Goal: Information Seeking & Learning: Learn about a topic

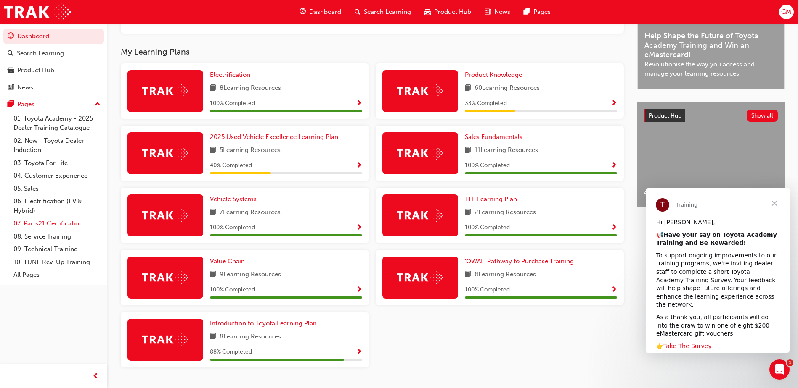
scroll to position [267, 0]
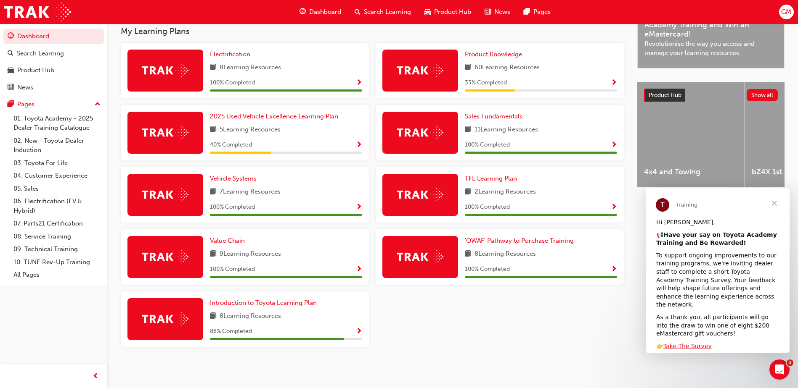
click at [510, 52] on span "Product Knowledge" at bounding box center [493, 54] width 57 height 8
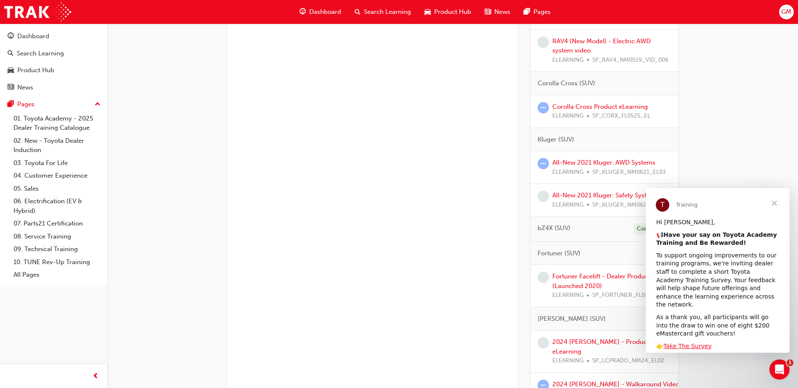
scroll to position [757, 0]
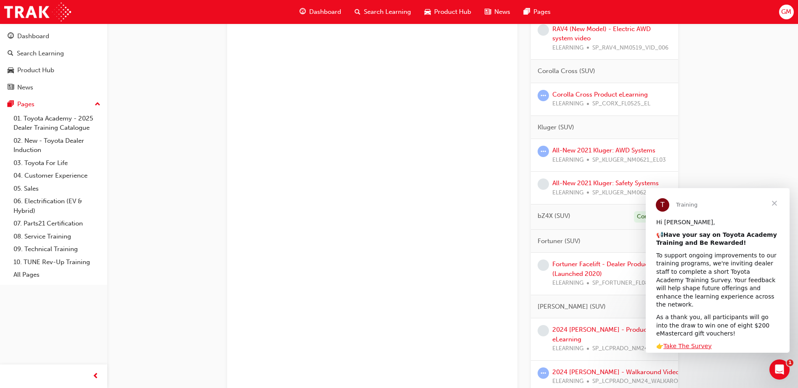
click at [776, 204] on span "Close" at bounding box center [774, 203] width 30 height 30
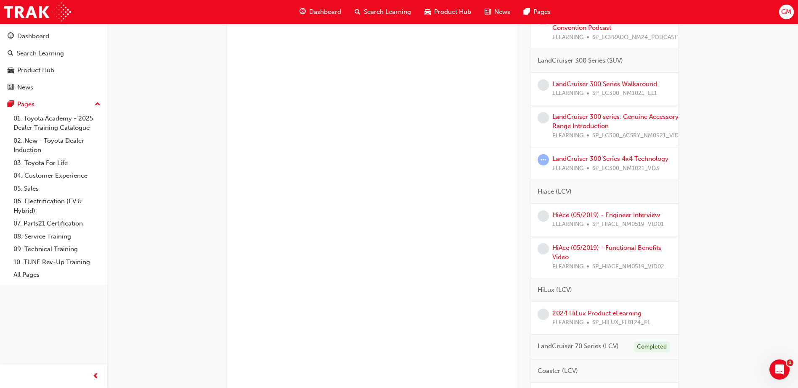
scroll to position [1261, 0]
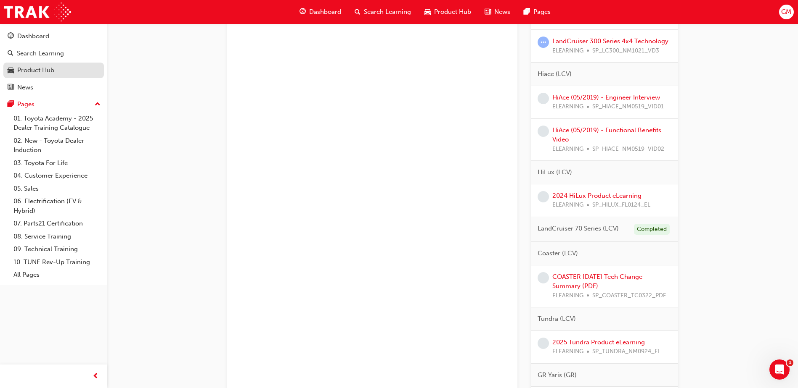
click at [24, 72] on div "Product Hub" at bounding box center [35, 71] width 37 height 10
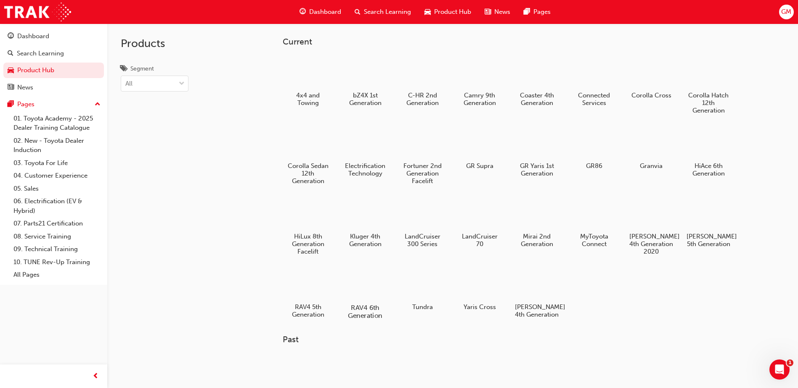
click at [370, 275] on div at bounding box center [365, 284] width 47 height 34
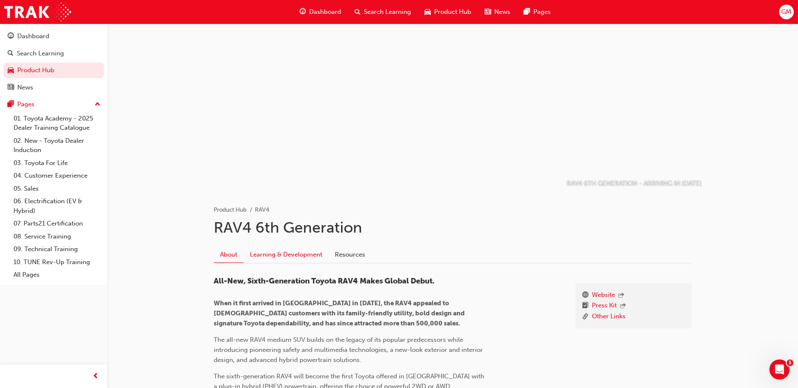
click at [301, 254] on link "Learning & Development" at bounding box center [285, 255] width 85 height 16
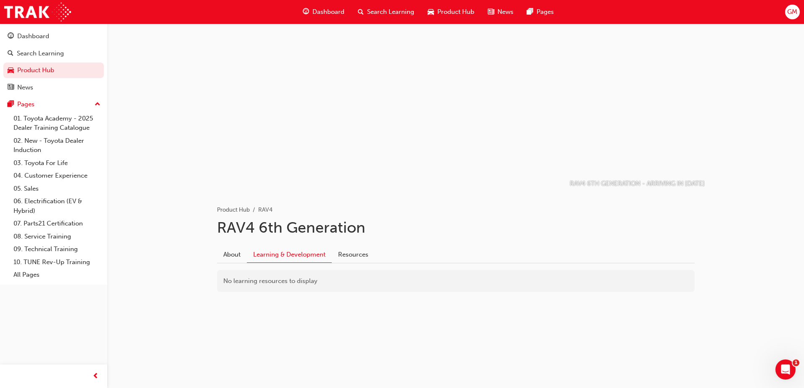
click at [523, 242] on div "About Learning & Development Resources" at bounding box center [456, 252] width 478 height 24
click at [235, 254] on link "About" at bounding box center [232, 255] width 30 height 16
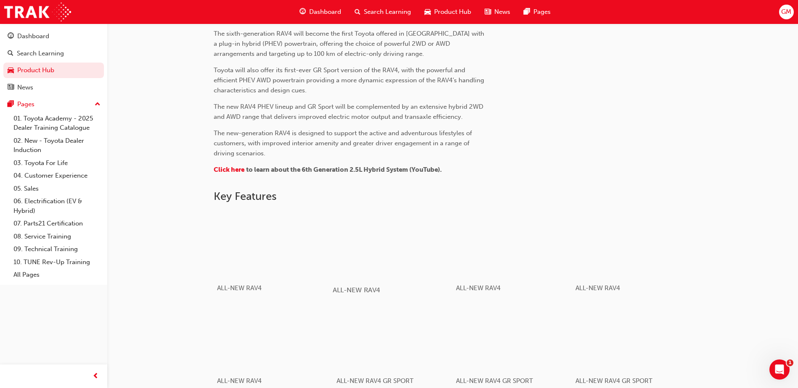
scroll to position [462, 0]
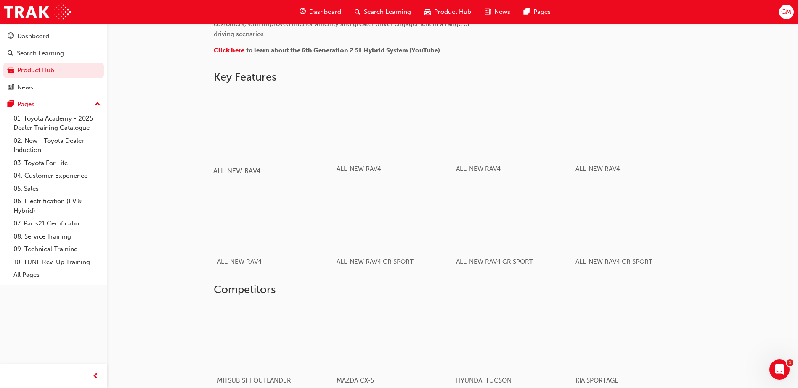
click at [279, 152] on div "button" at bounding box center [273, 124] width 120 height 67
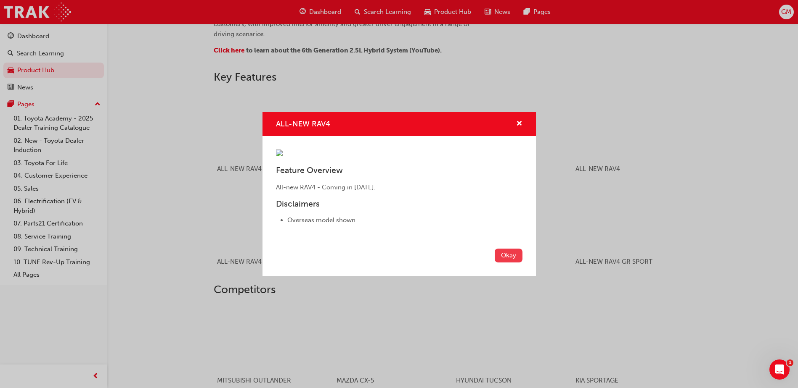
click at [502, 263] on button "Okay" at bounding box center [508, 256] width 28 height 14
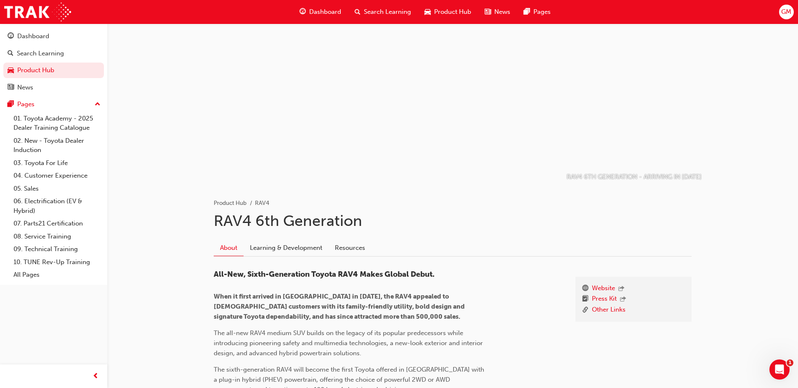
scroll to position [0, 0]
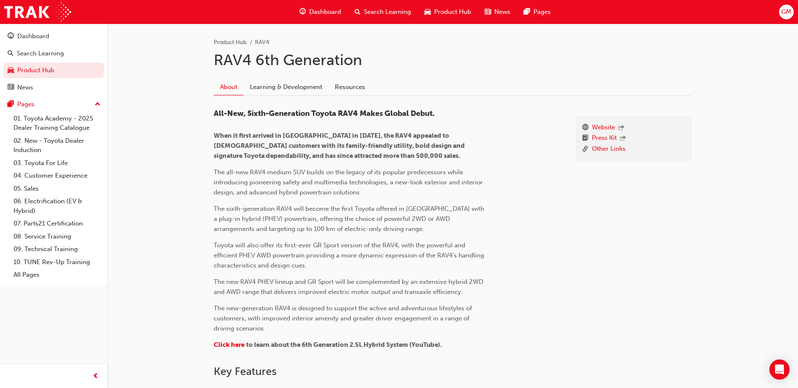
scroll to position [168, 0]
click at [290, 87] on link "Learning & Development" at bounding box center [285, 87] width 85 height 16
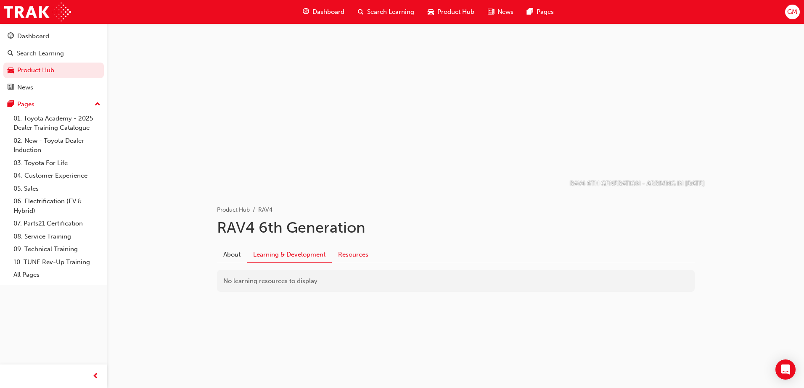
click at [354, 259] on link "Resources" at bounding box center [353, 255] width 43 height 16
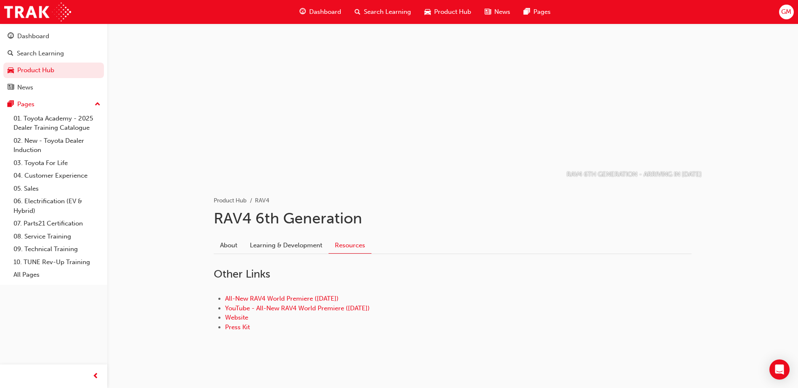
scroll to position [14, 0]
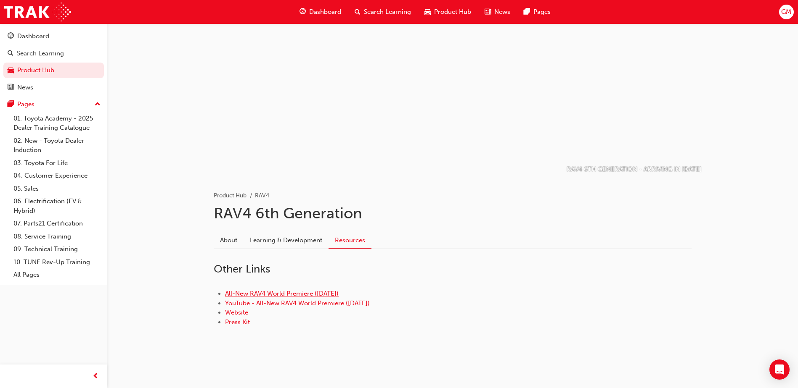
click at [277, 293] on link "All-New RAV4 World Premiere (21.05.25)" at bounding box center [282, 294] width 114 height 8
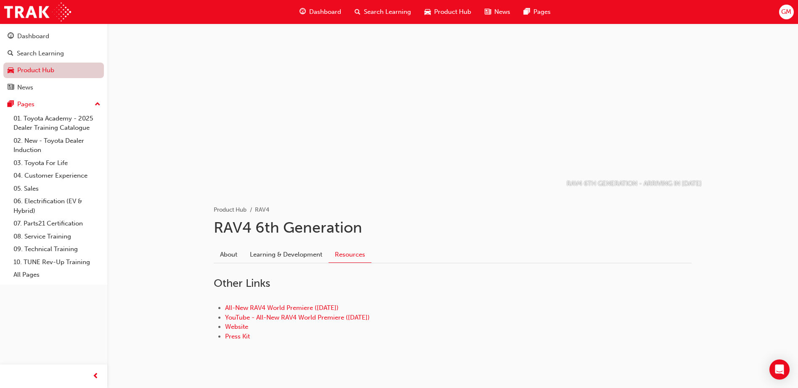
click at [40, 67] on link "Product Hub" at bounding box center [53, 71] width 100 height 16
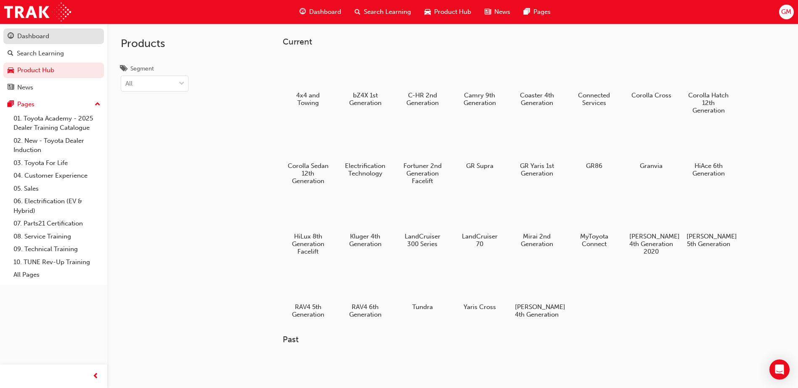
click at [44, 41] on div "Dashboard" at bounding box center [33, 37] width 32 height 10
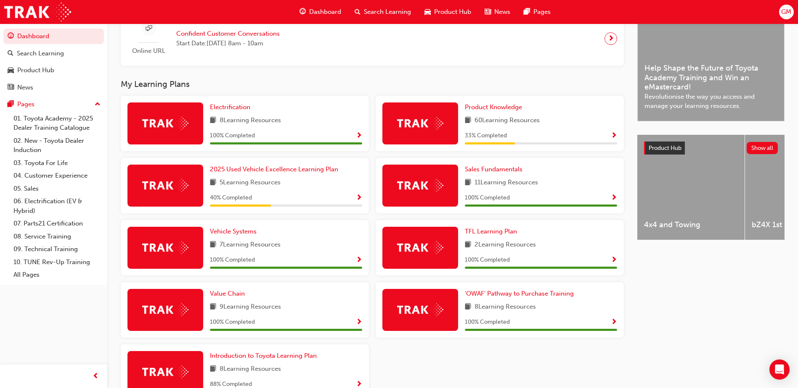
scroll to position [234, 0]
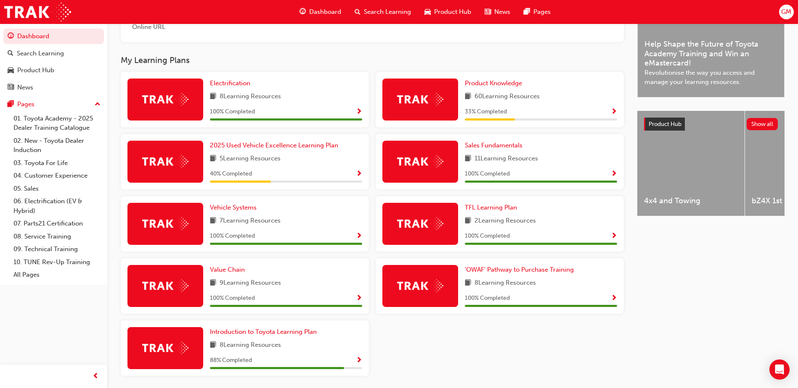
click at [360, 362] on span "Show Progress" at bounding box center [359, 361] width 6 height 8
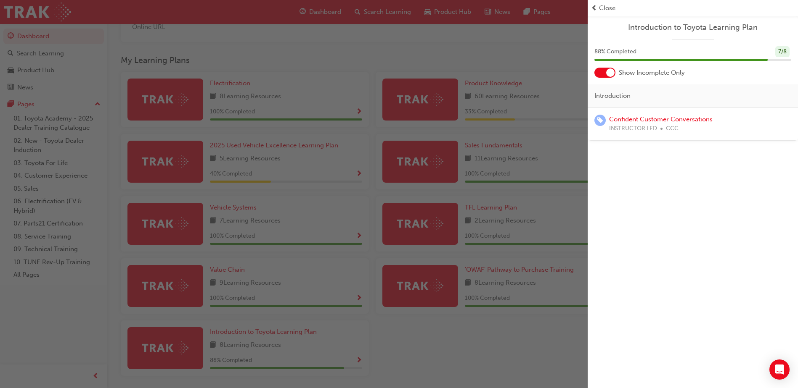
click at [697, 121] on link "Confident Customer Conversations" at bounding box center [660, 120] width 103 height 8
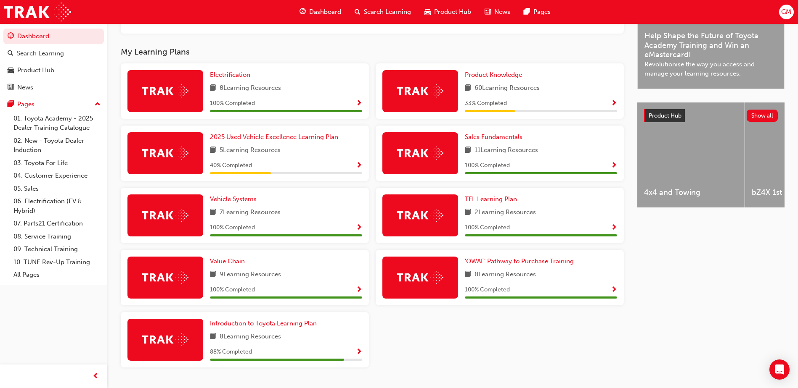
scroll to position [267, 0]
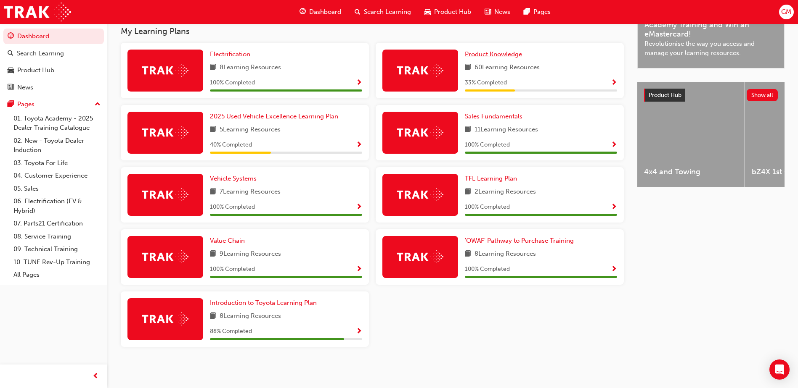
click at [504, 52] on span "Product Knowledge" at bounding box center [493, 54] width 57 height 8
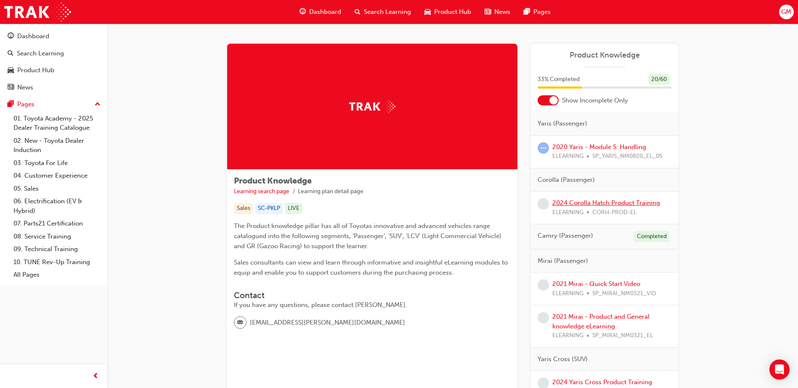
click at [601, 202] on link "2024 Corolla Hatch Product Training" at bounding box center [606, 203] width 108 height 8
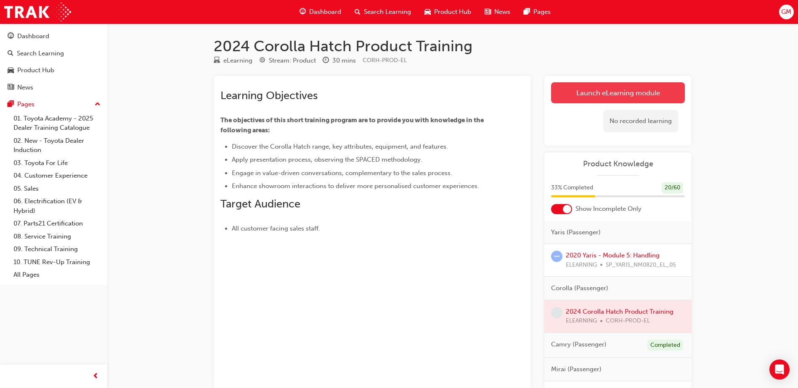
click at [643, 98] on link "Launch eLearning module" at bounding box center [618, 92] width 134 height 21
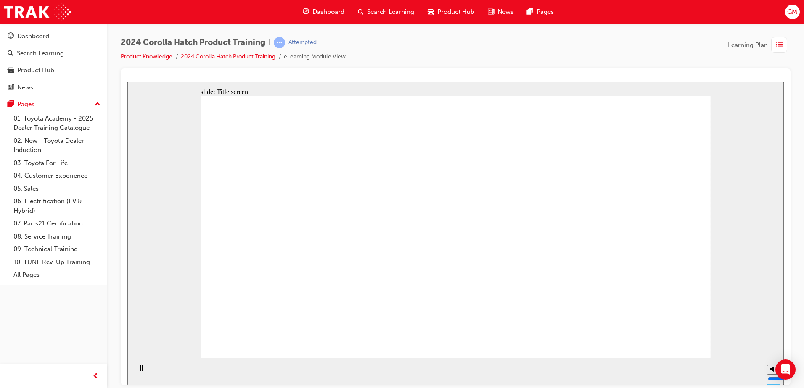
drag, startPoint x: 643, startPoint y: 338, endPoint x: 657, endPoint y: 337, distance: 14.3
